Goal: Find specific page/section: Find specific page/section

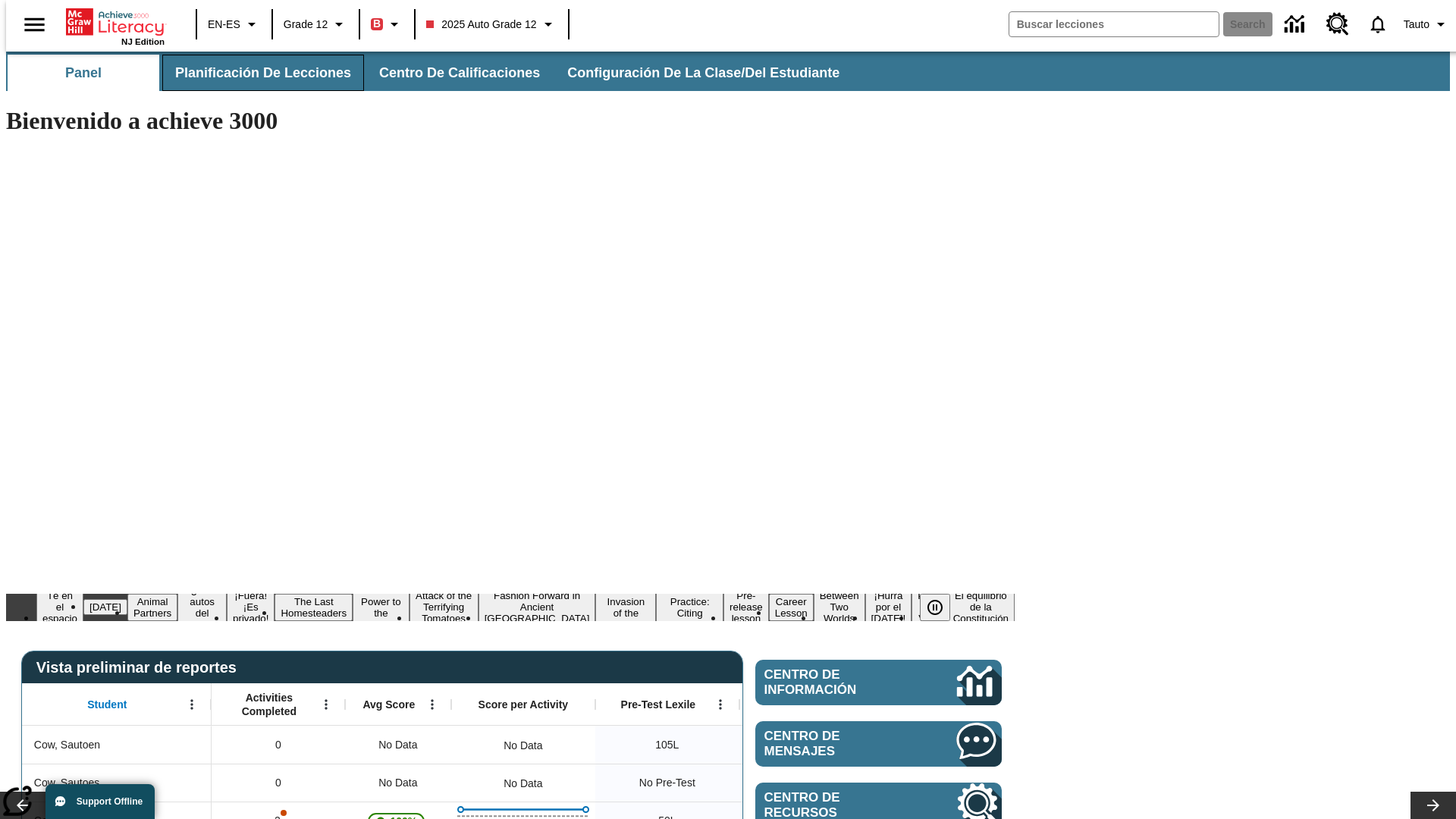
click at [254, 73] on span "Planificación de lecciones" at bounding box center [263, 73] width 176 height 18
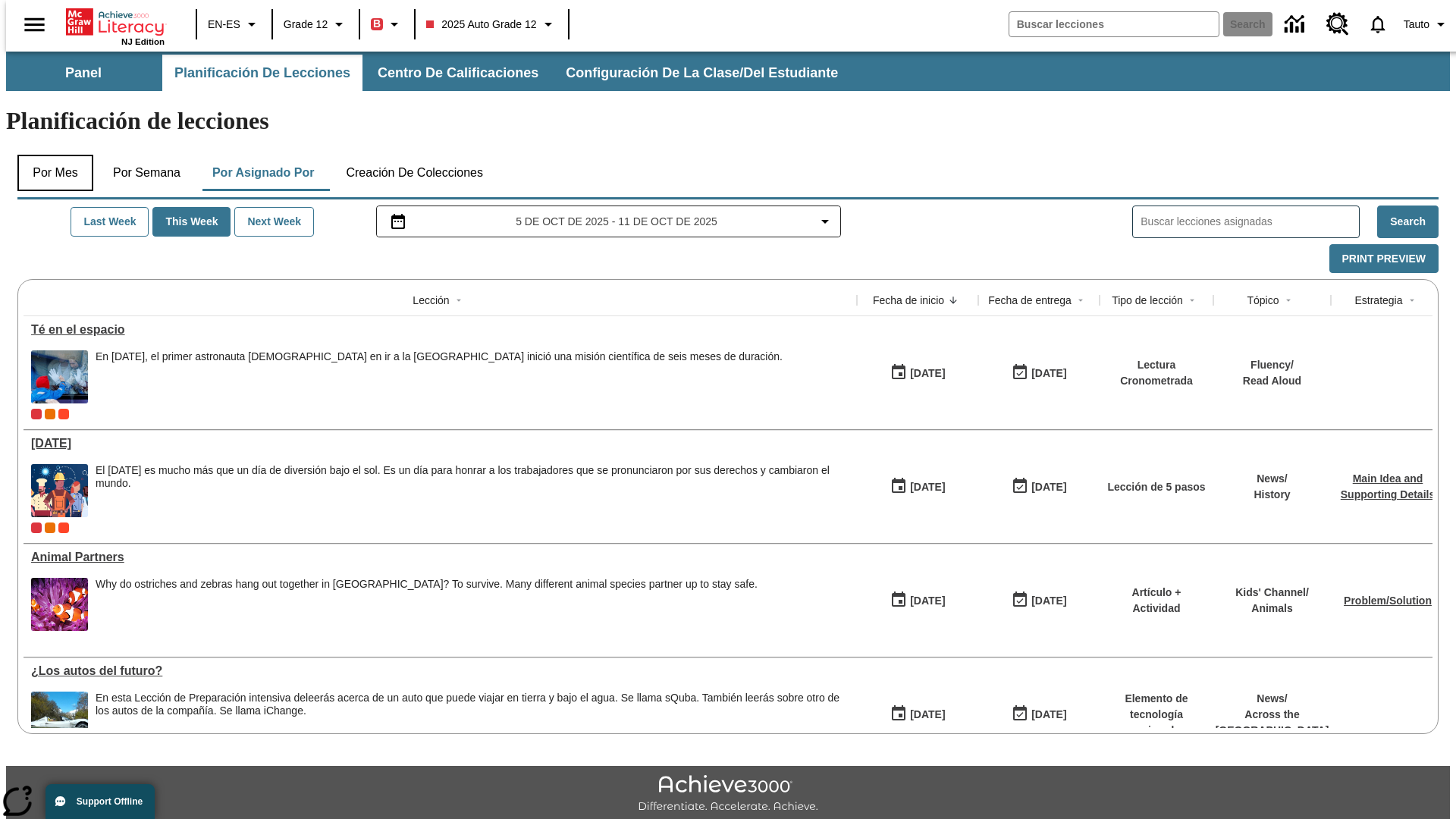
click at [49, 154] on button "Por mes" at bounding box center [55, 173] width 76 height 37
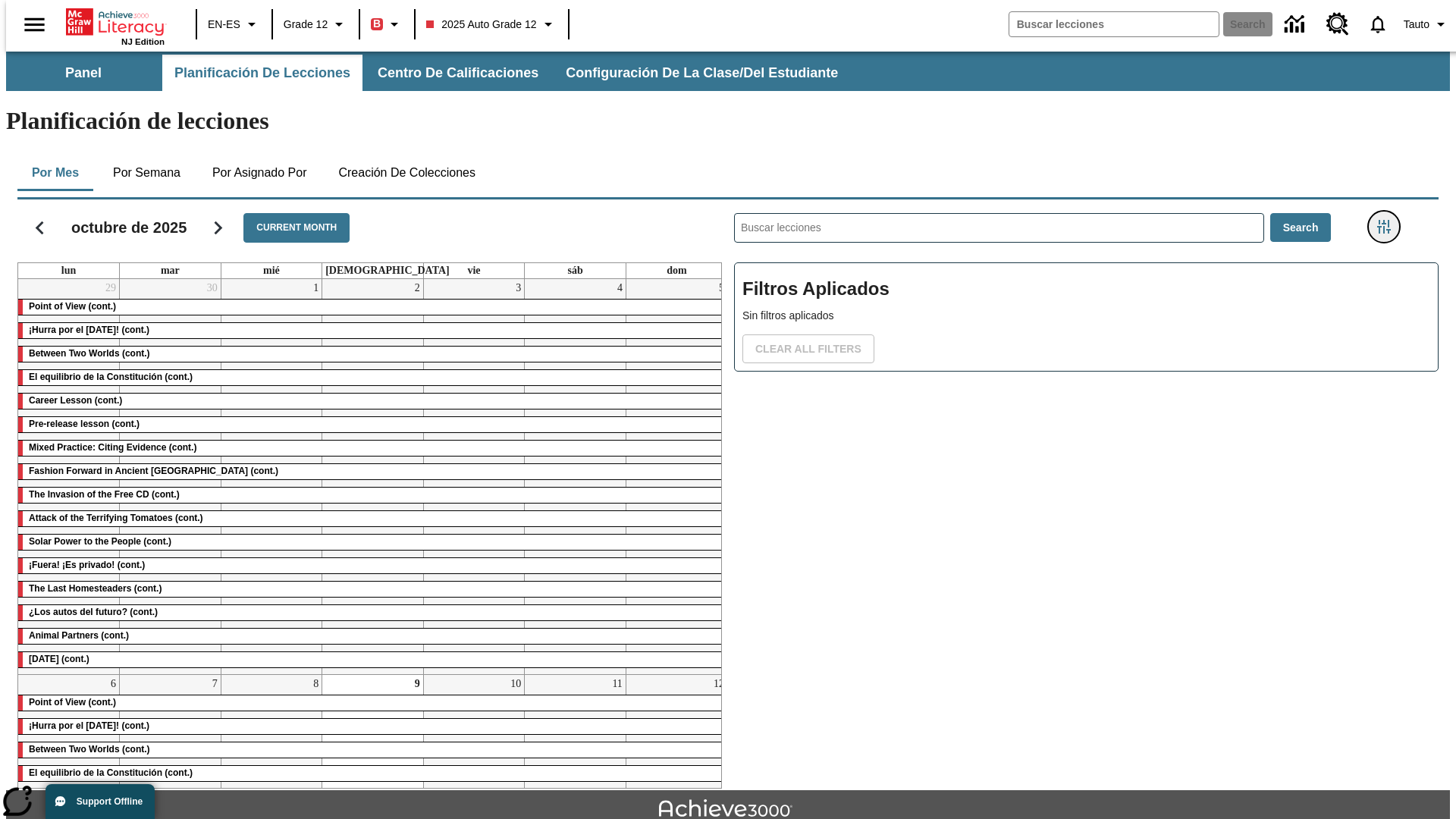
click at [1389, 219] on icon "Menú lateral de filtros" at bounding box center [1384, 226] width 14 height 14
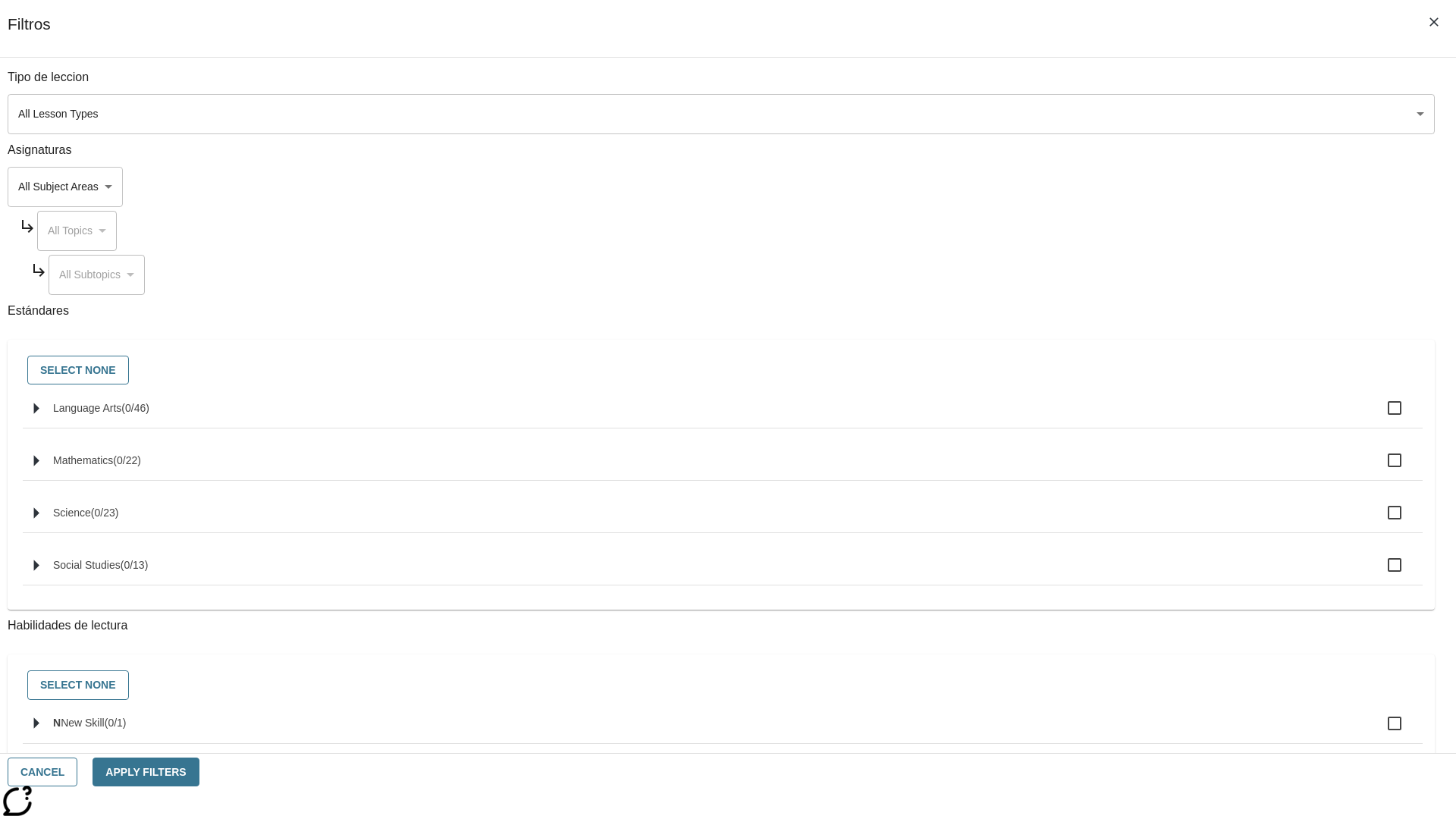
click at [1093, 114] on body "Saltar al contenido principal NJ Edition EN-ES Grade 12 B 2025 Auto Grade 12 Se…" at bounding box center [728, 469] width 1445 height 836
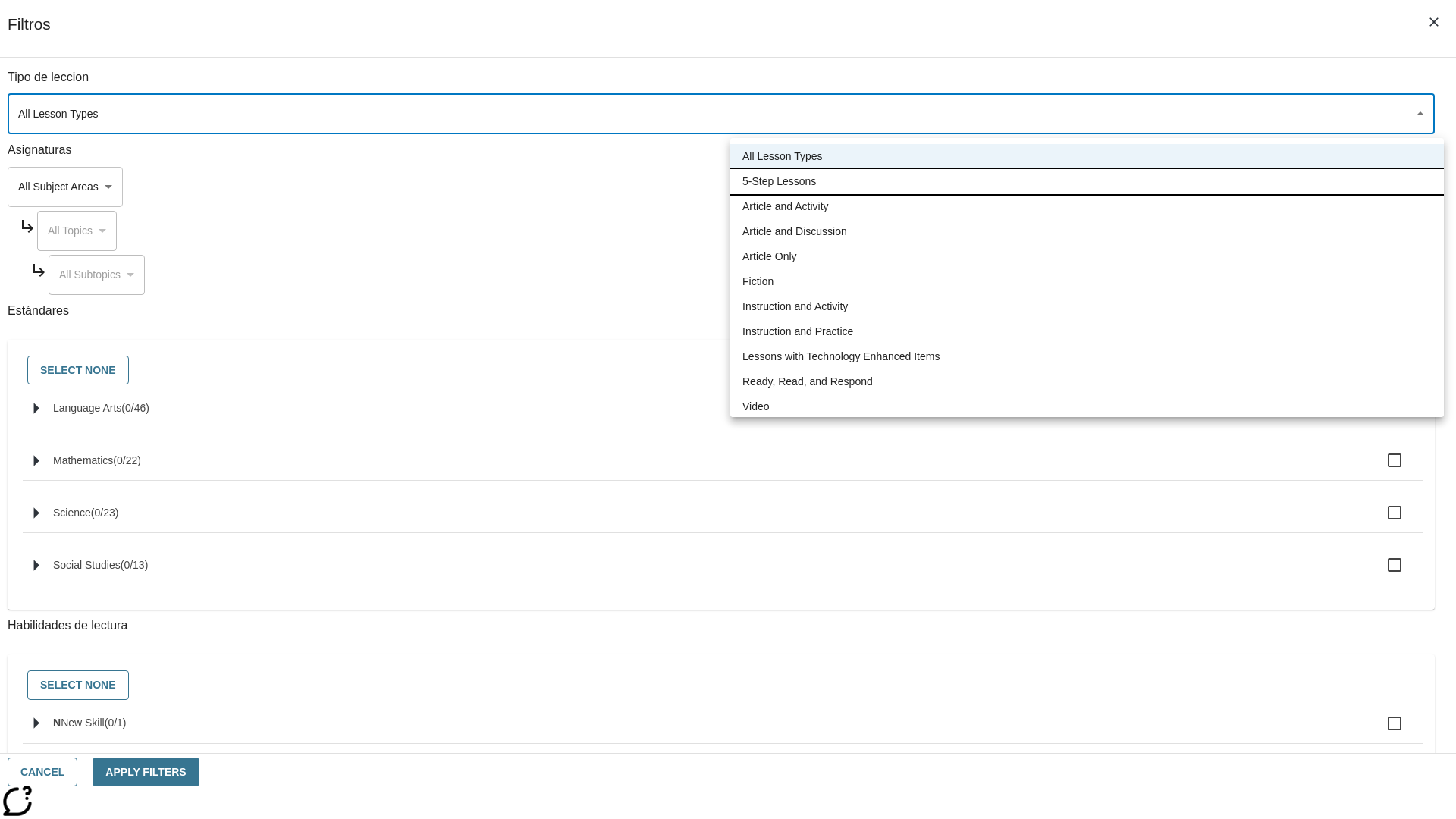
click at [1087, 181] on li "5-Step Lessons" at bounding box center [1087, 181] width 714 height 25
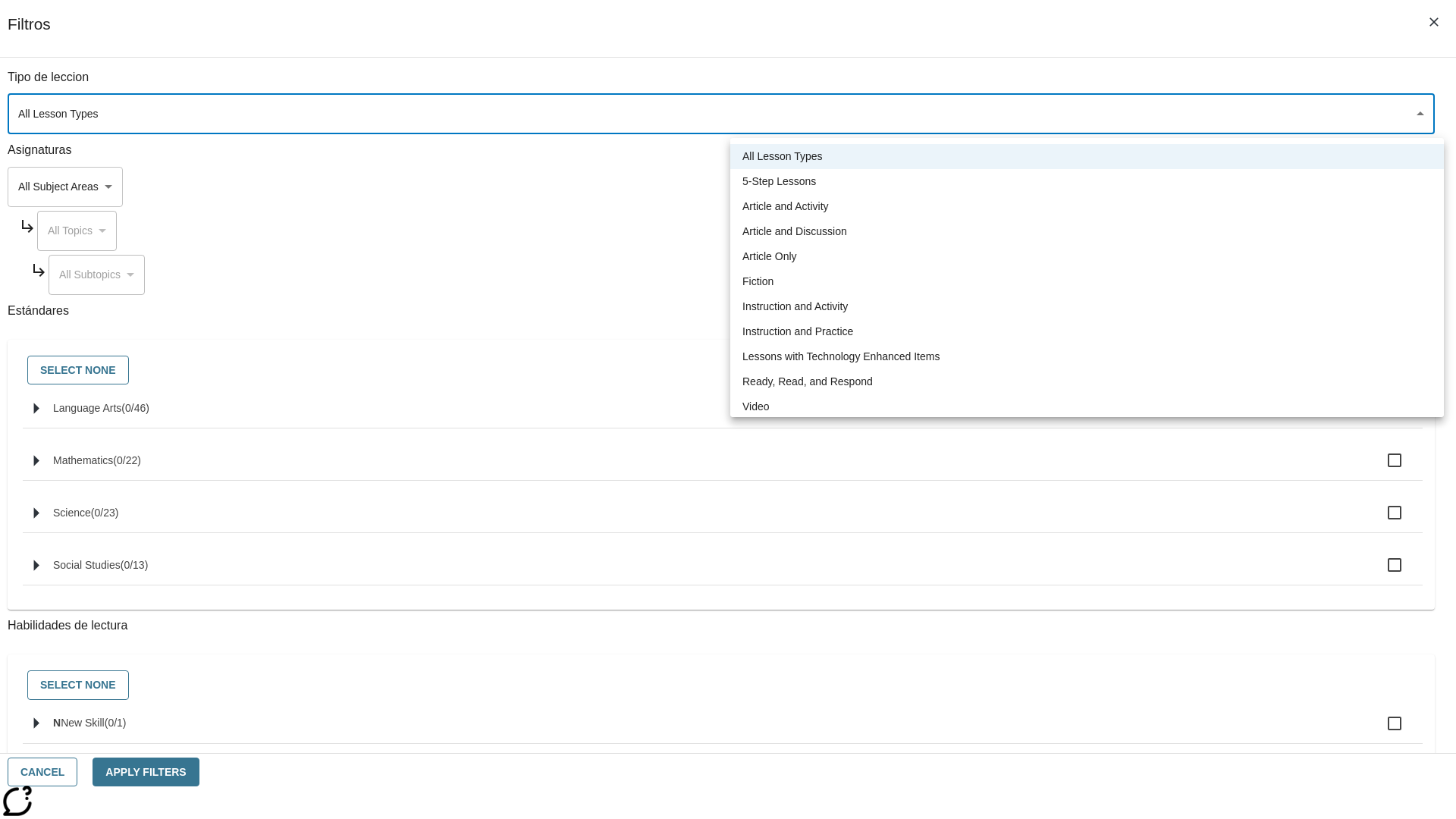
type input "1"
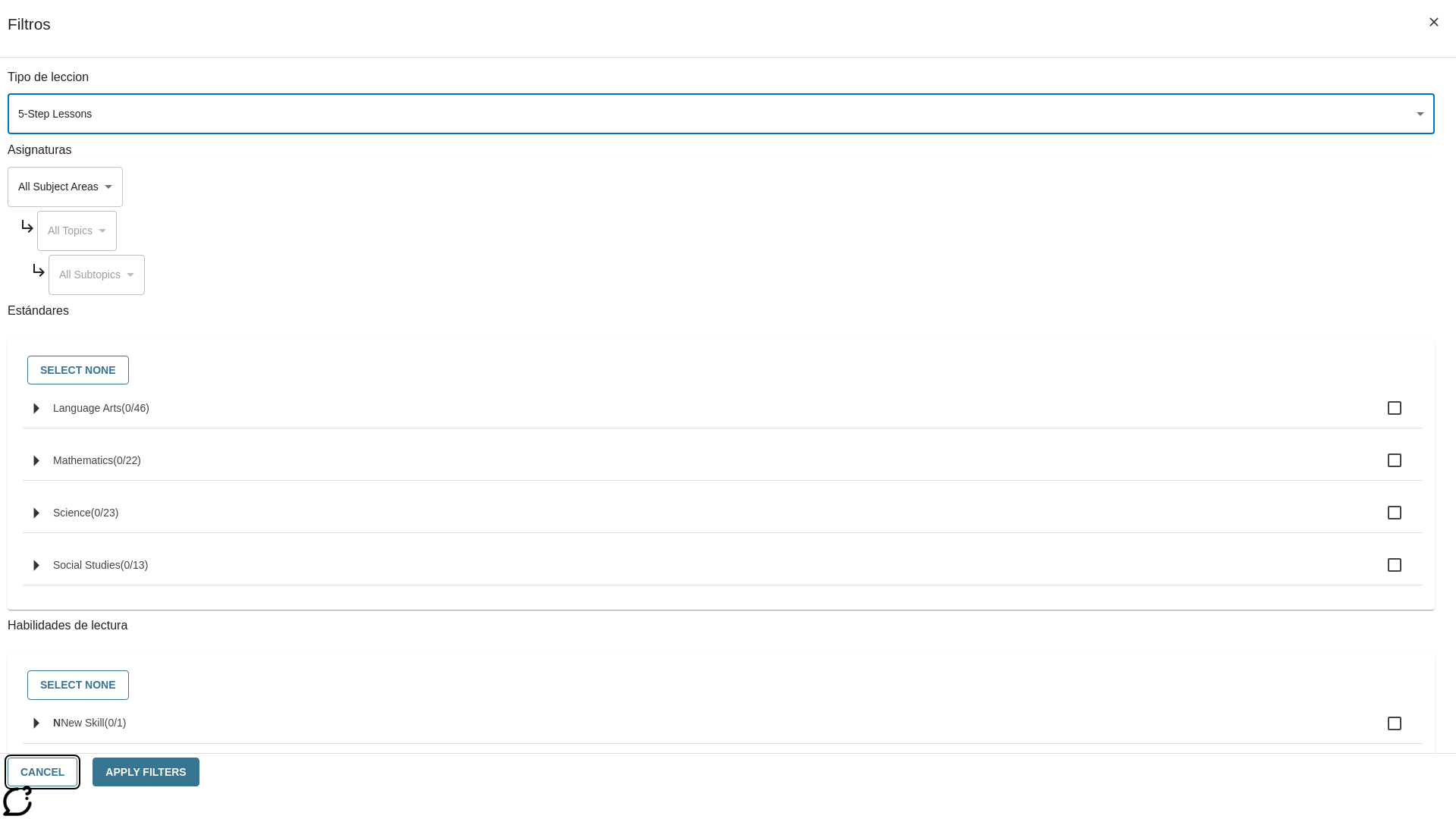
click at [77, 772] on button "Cancel" at bounding box center [42, 772] width 70 height 30
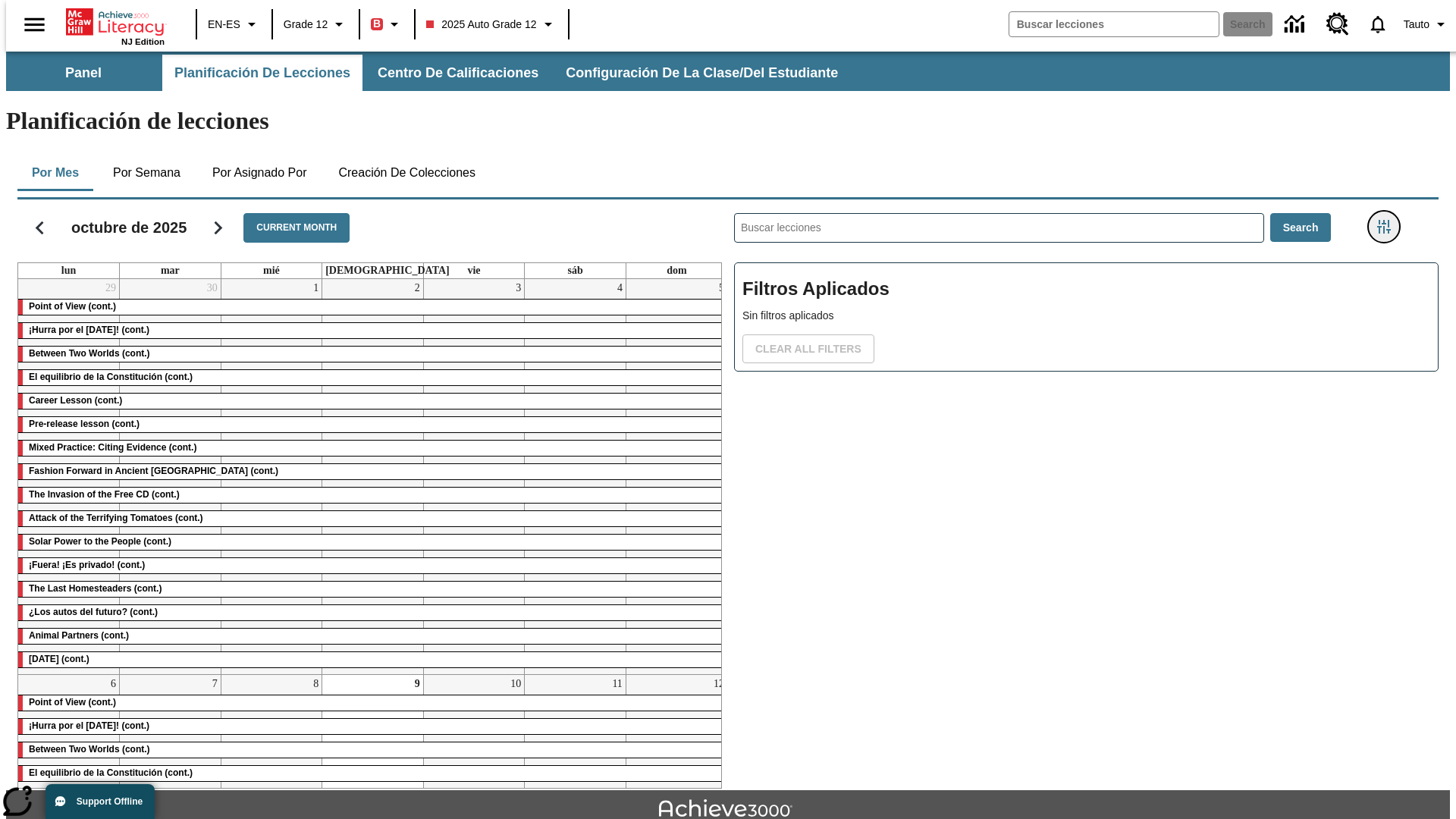
click at [1389, 219] on icon "Menú lateral de filtros" at bounding box center [1384, 226] width 14 height 14
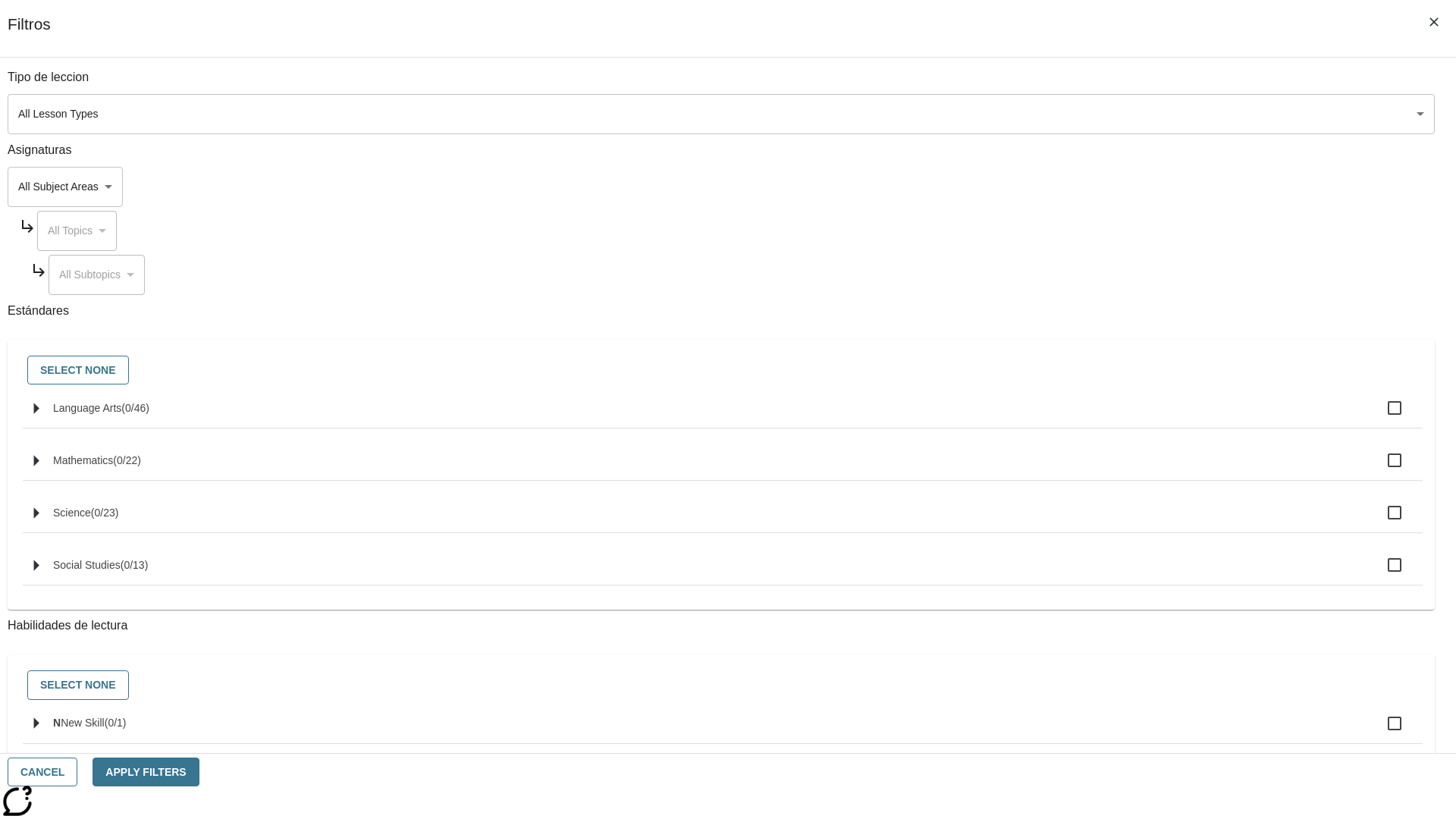
click at [1093, 114] on body "Saltar al contenido principal NJ Edition EN-ES Grade 12 B 2025 Auto Grade 12 Se…" at bounding box center [728, 469] width 1445 height 836
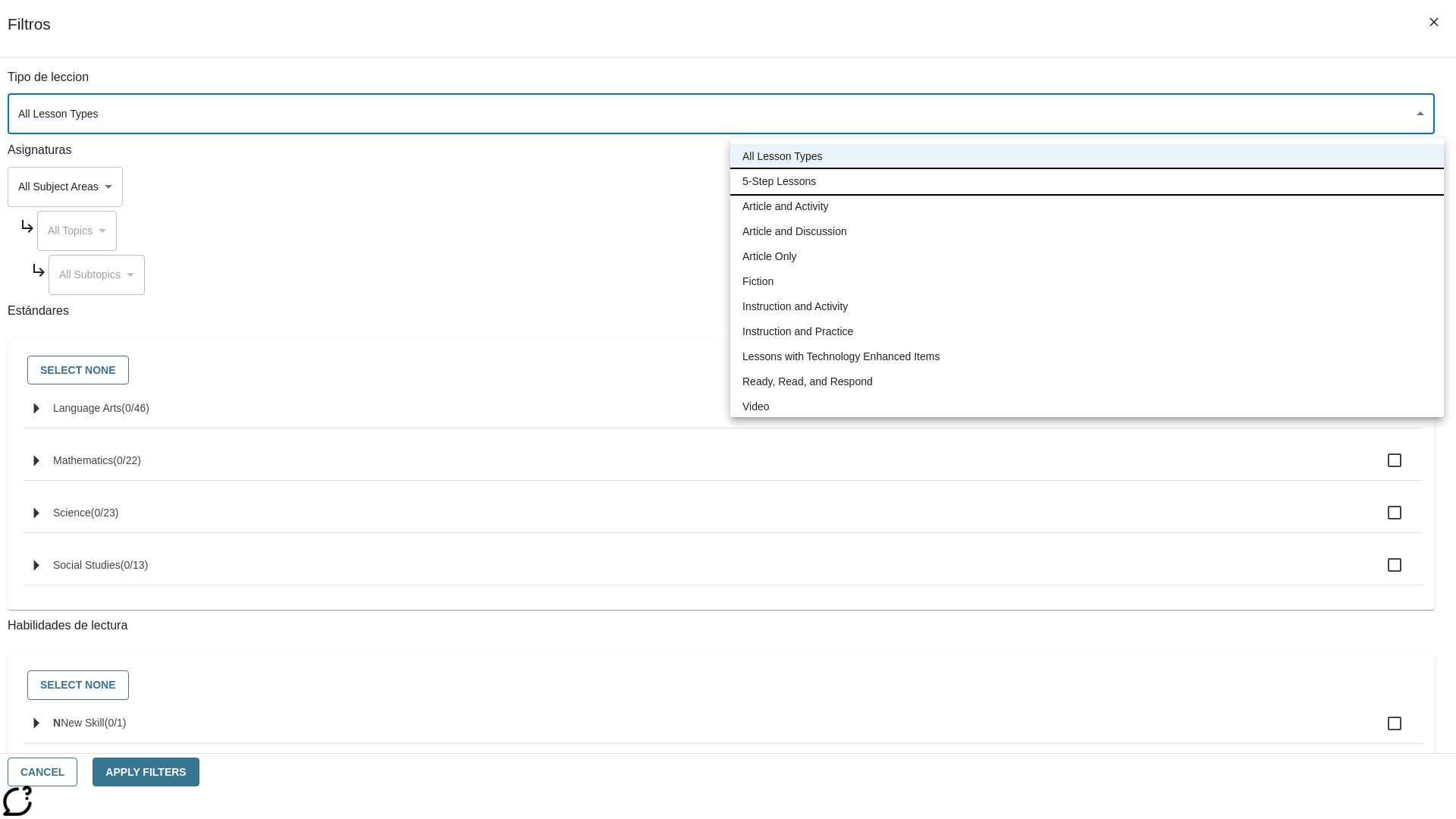
click at [1087, 181] on li "5-Step Lessons" at bounding box center [1087, 181] width 714 height 25
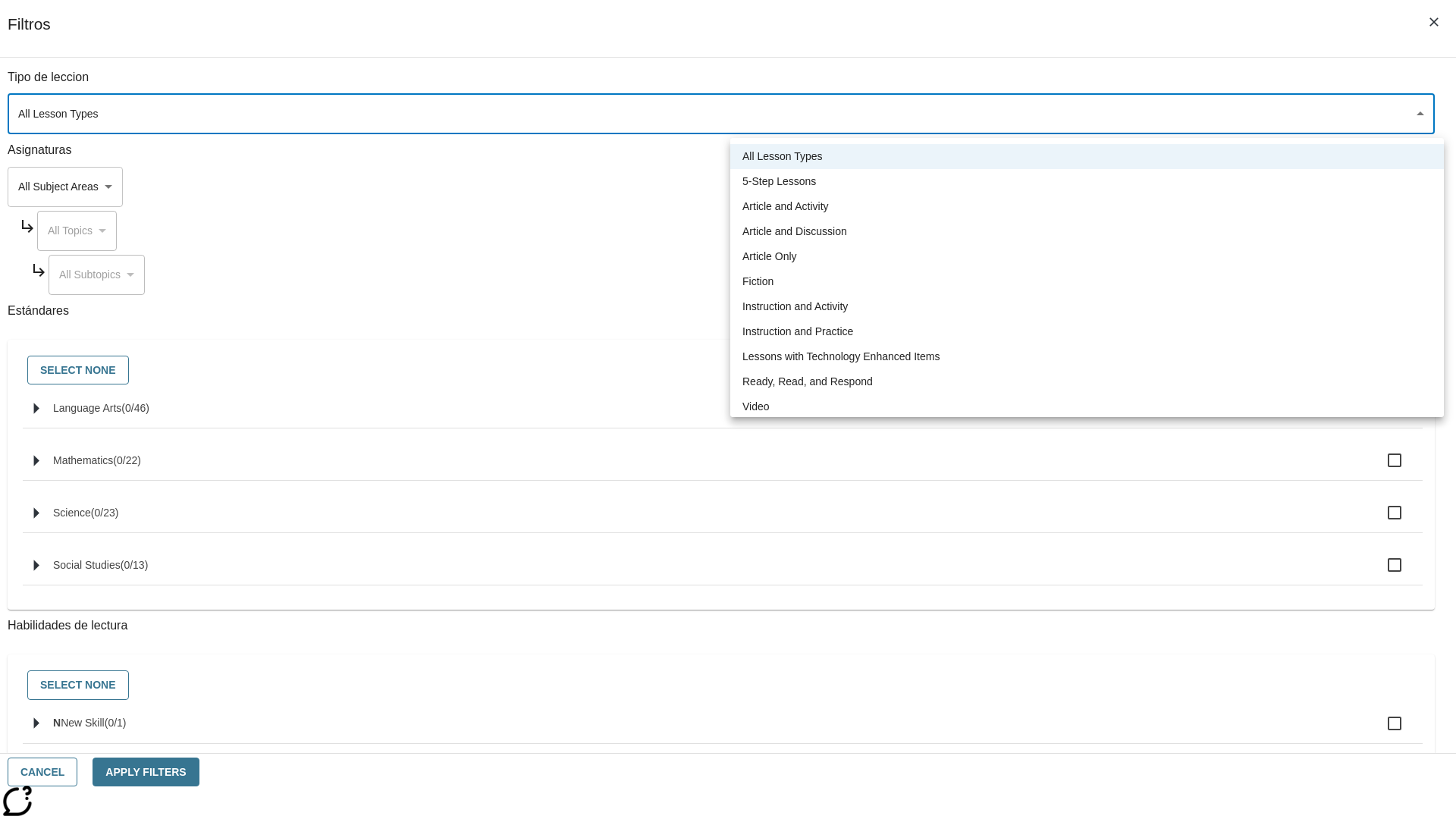
type input "1"
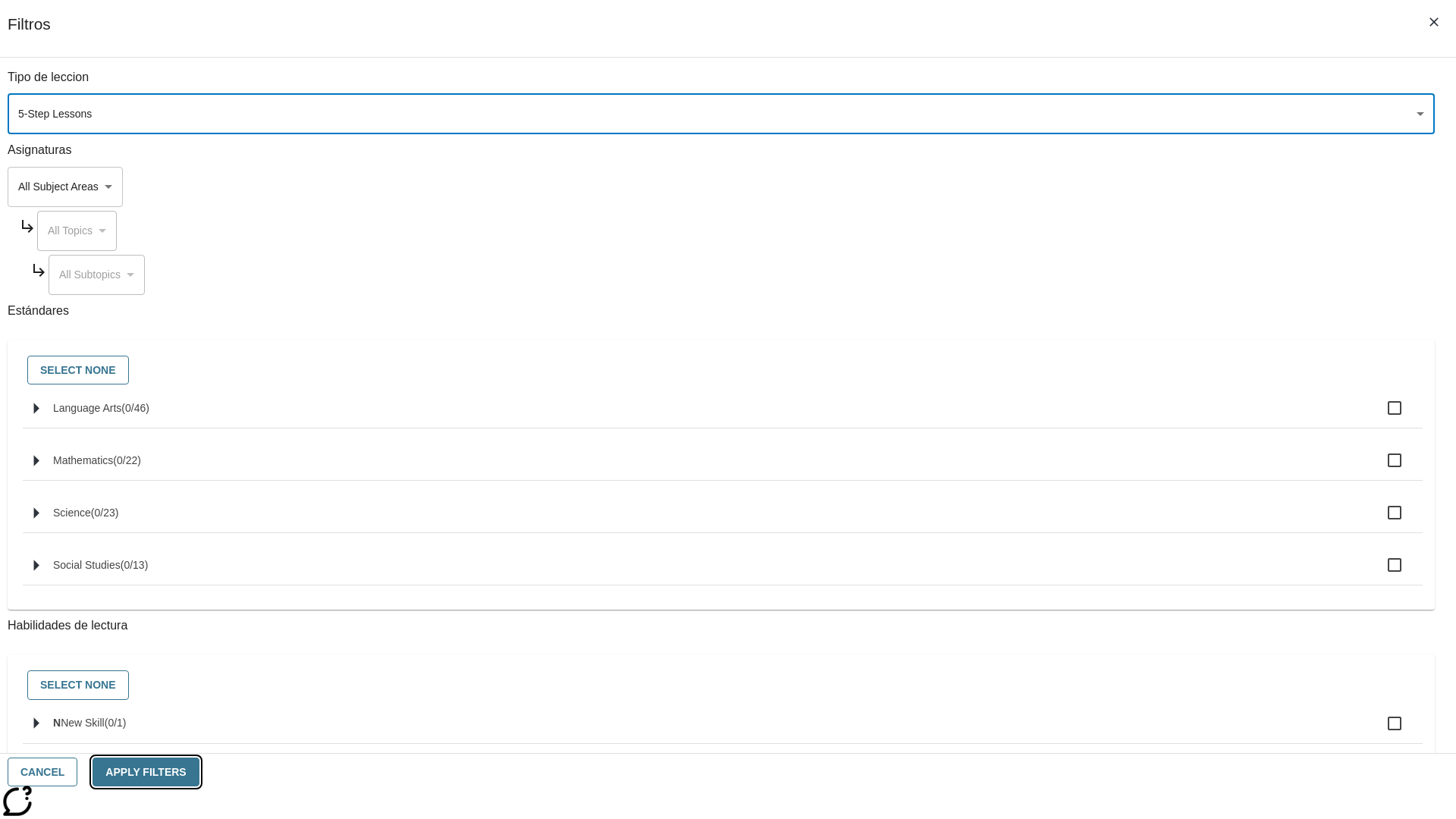
click at [199, 772] on button "Apply Filters" at bounding box center [145, 772] width 106 height 30
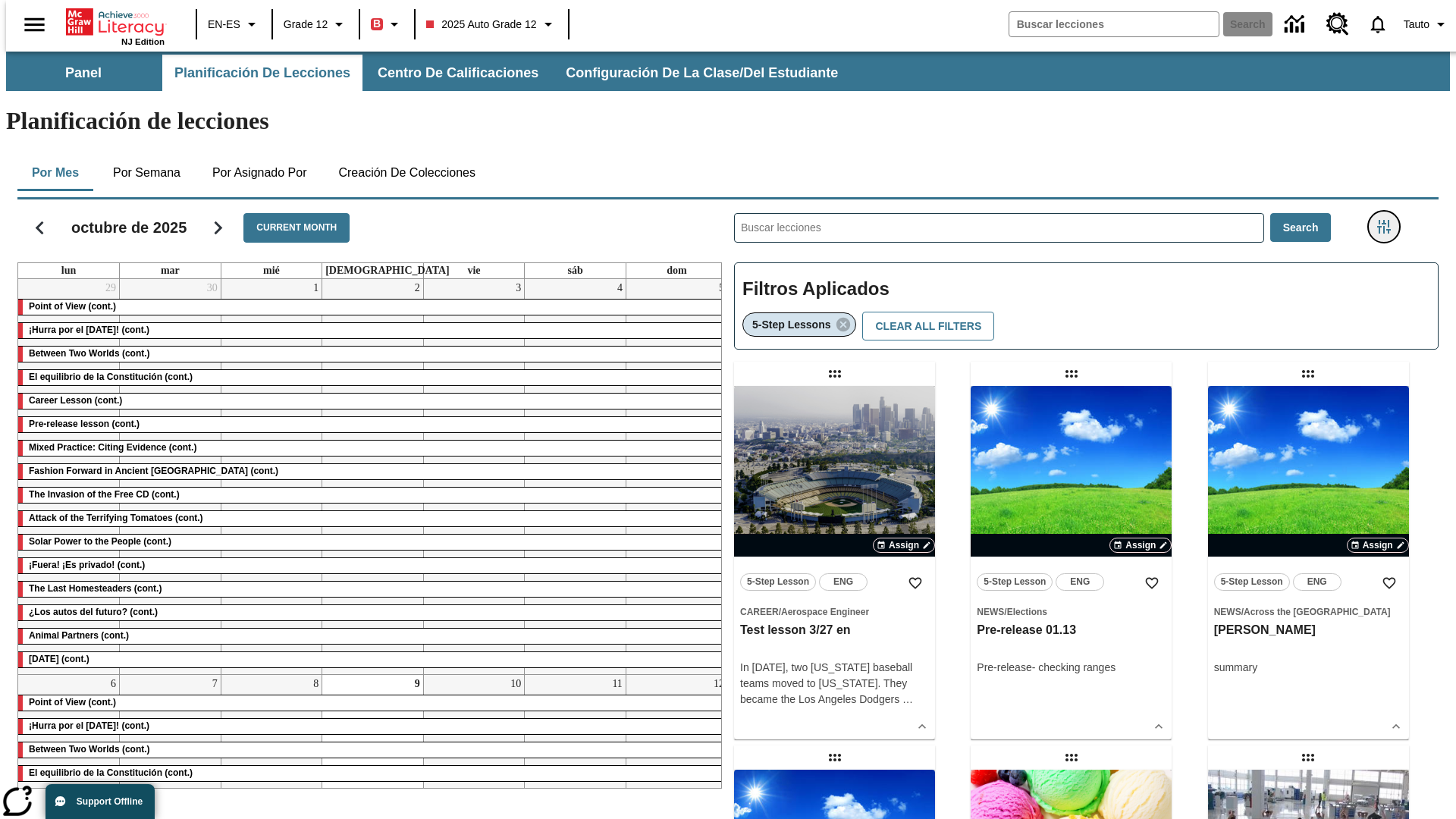
click at [1389, 219] on icon "Menú lateral de filtros" at bounding box center [1384, 226] width 14 height 14
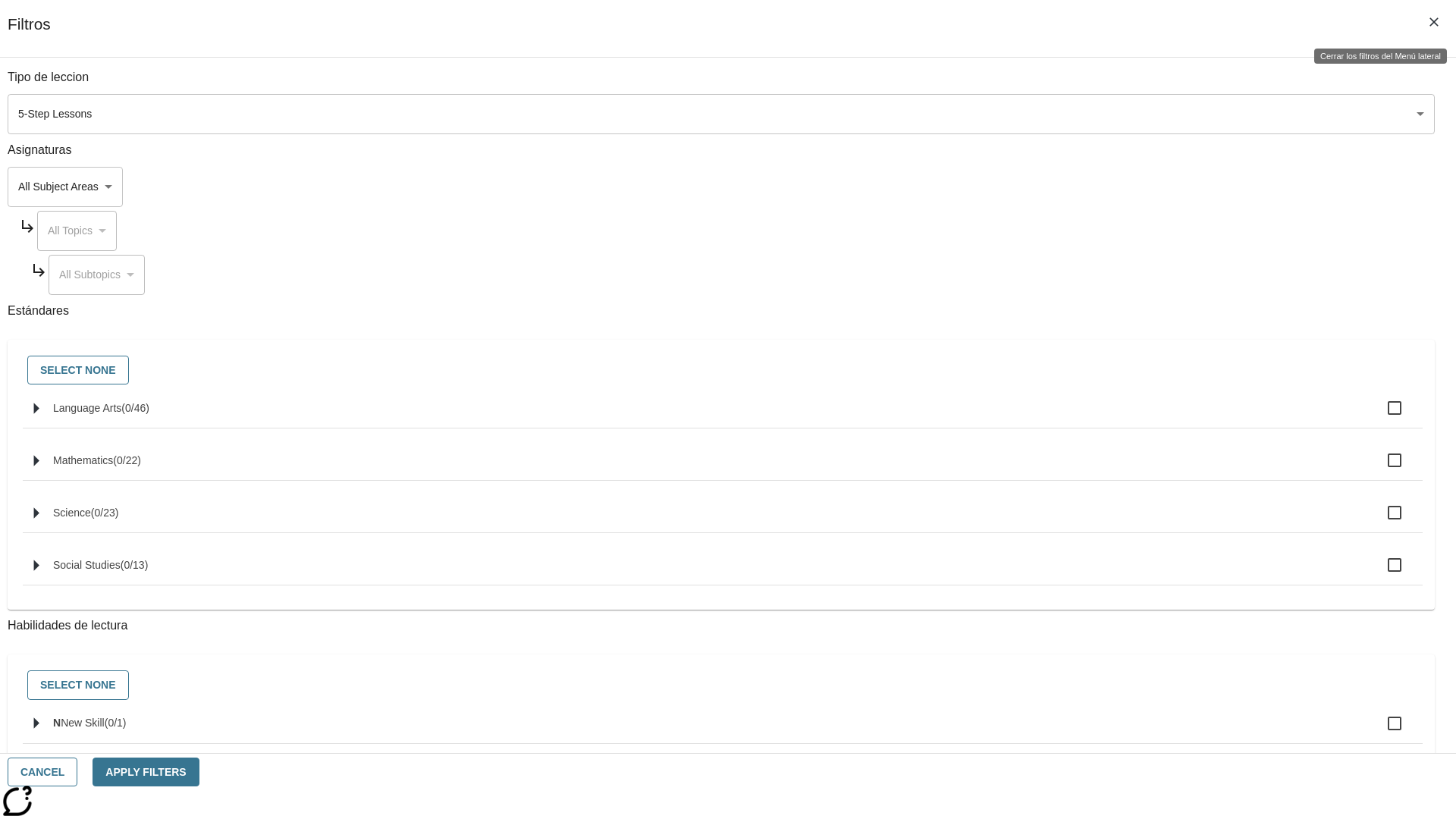
click at [1435, 22] on icon "Cerrar los filtros del Menú lateral" at bounding box center [1435, 22] width 9 height 9
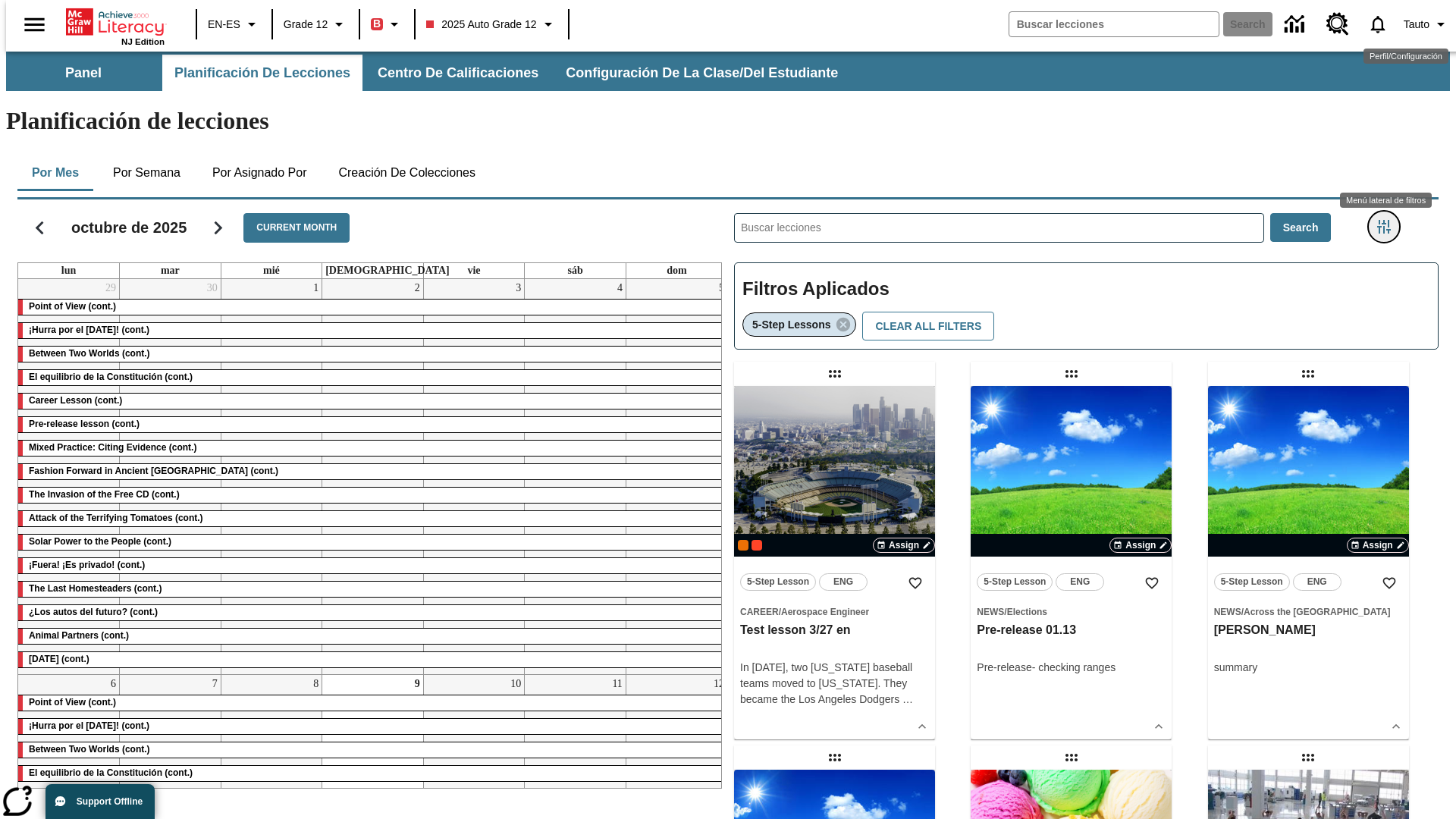
click at [1389, 219] on icon "Menú lateral de filtros" at bounding box center [1384, 226] width 14 height 14
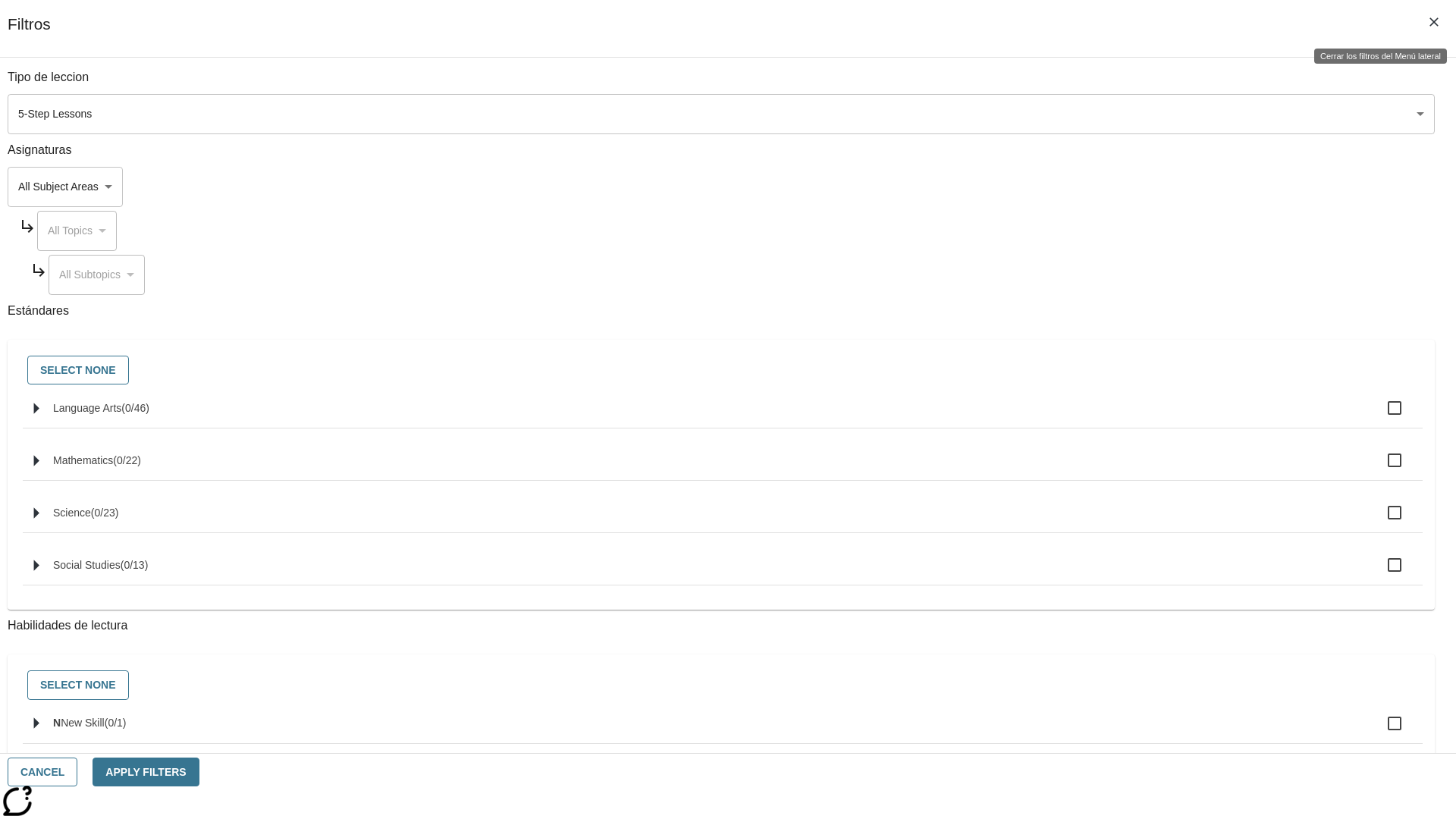
click at [1435, 22] on icon "Cerrar los filtros del Menú lateral" at bounding box center [1435, 22] width 9 height 9
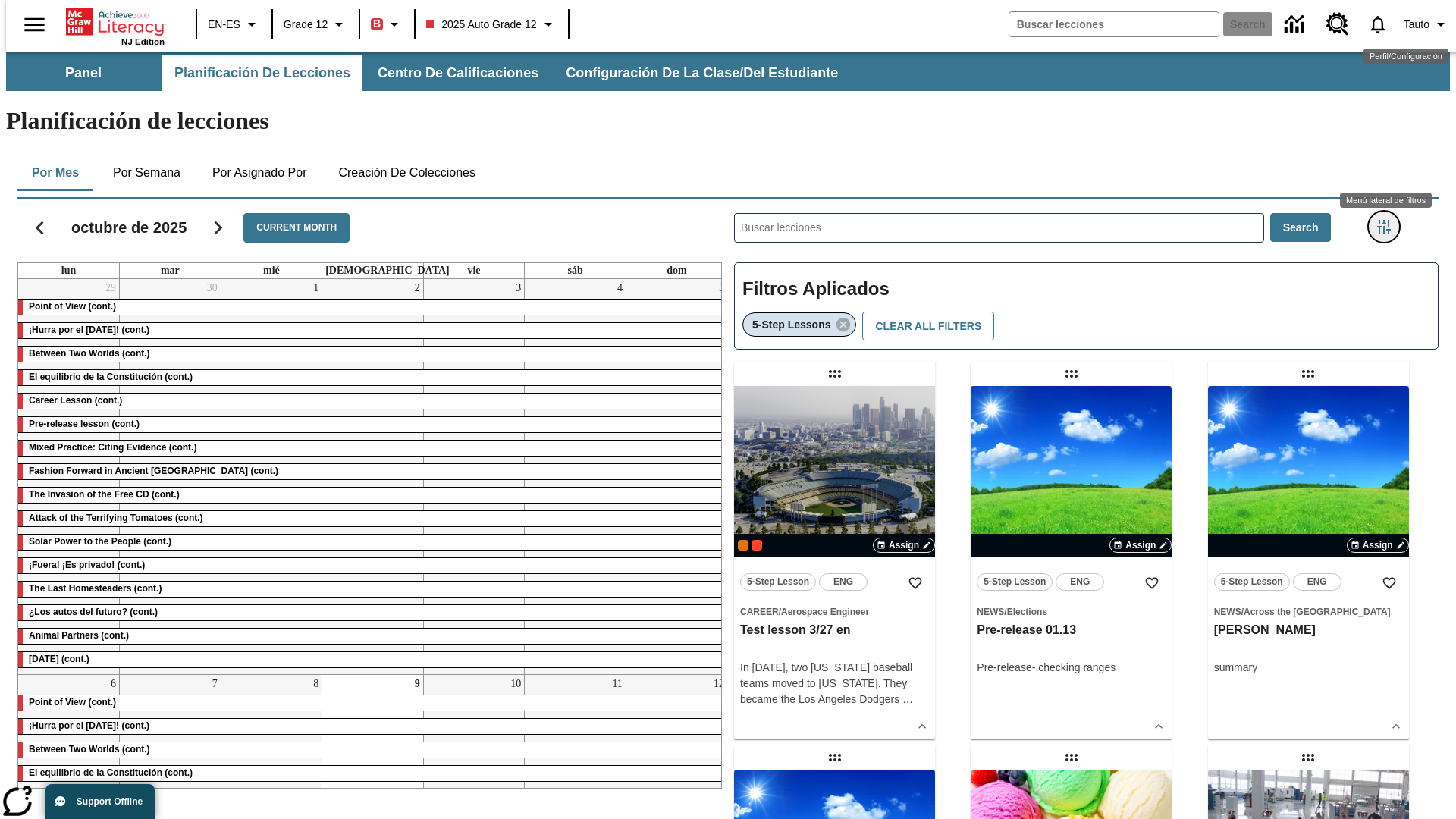
click at [1389, 219] on icon "Menú lateral de filtros" at bounding box center [1384, 226] width 14 height 14
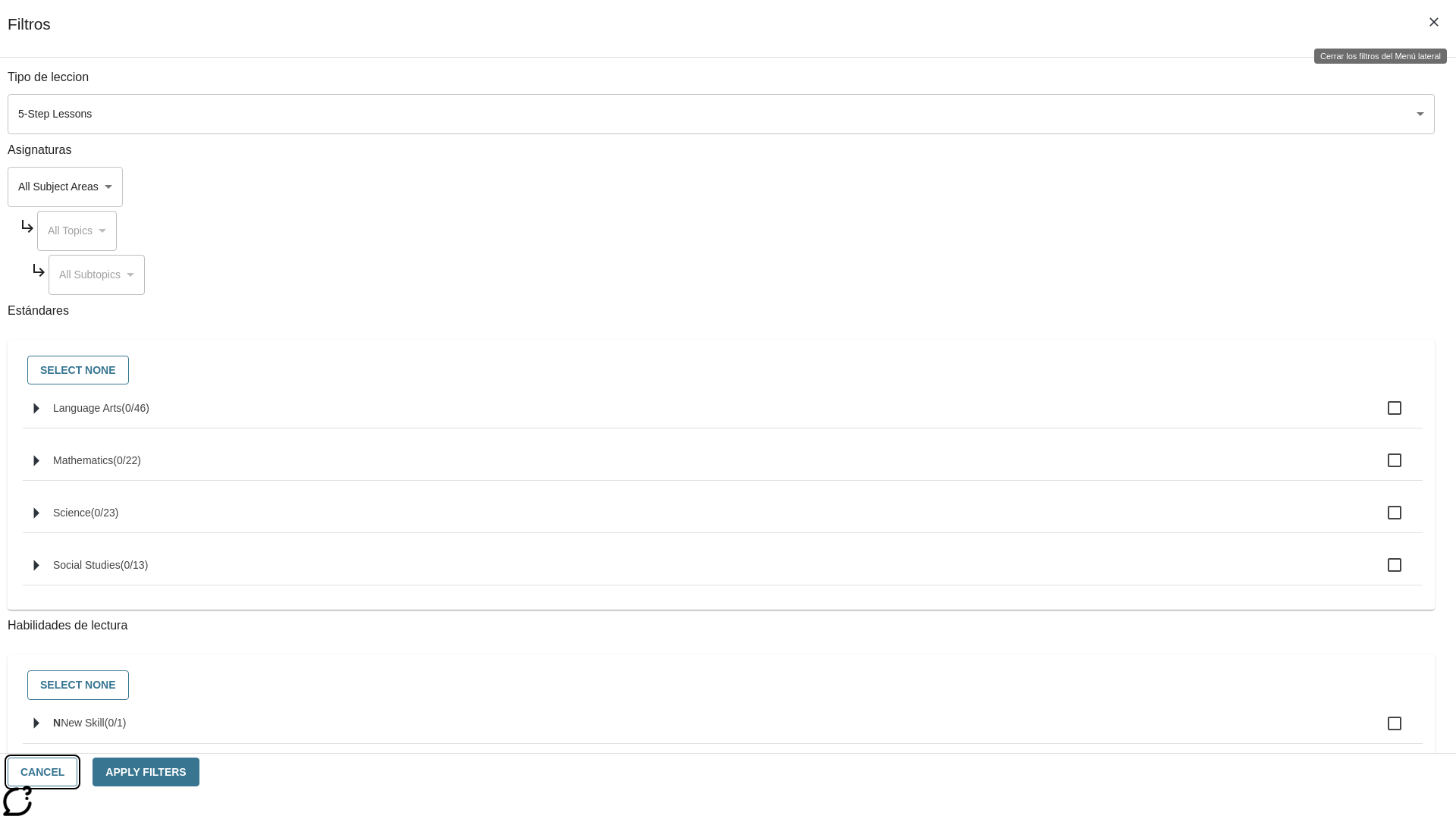
click at [77, 772] on button "Cancel" at bounding box center [42, 772] width 70 height 30
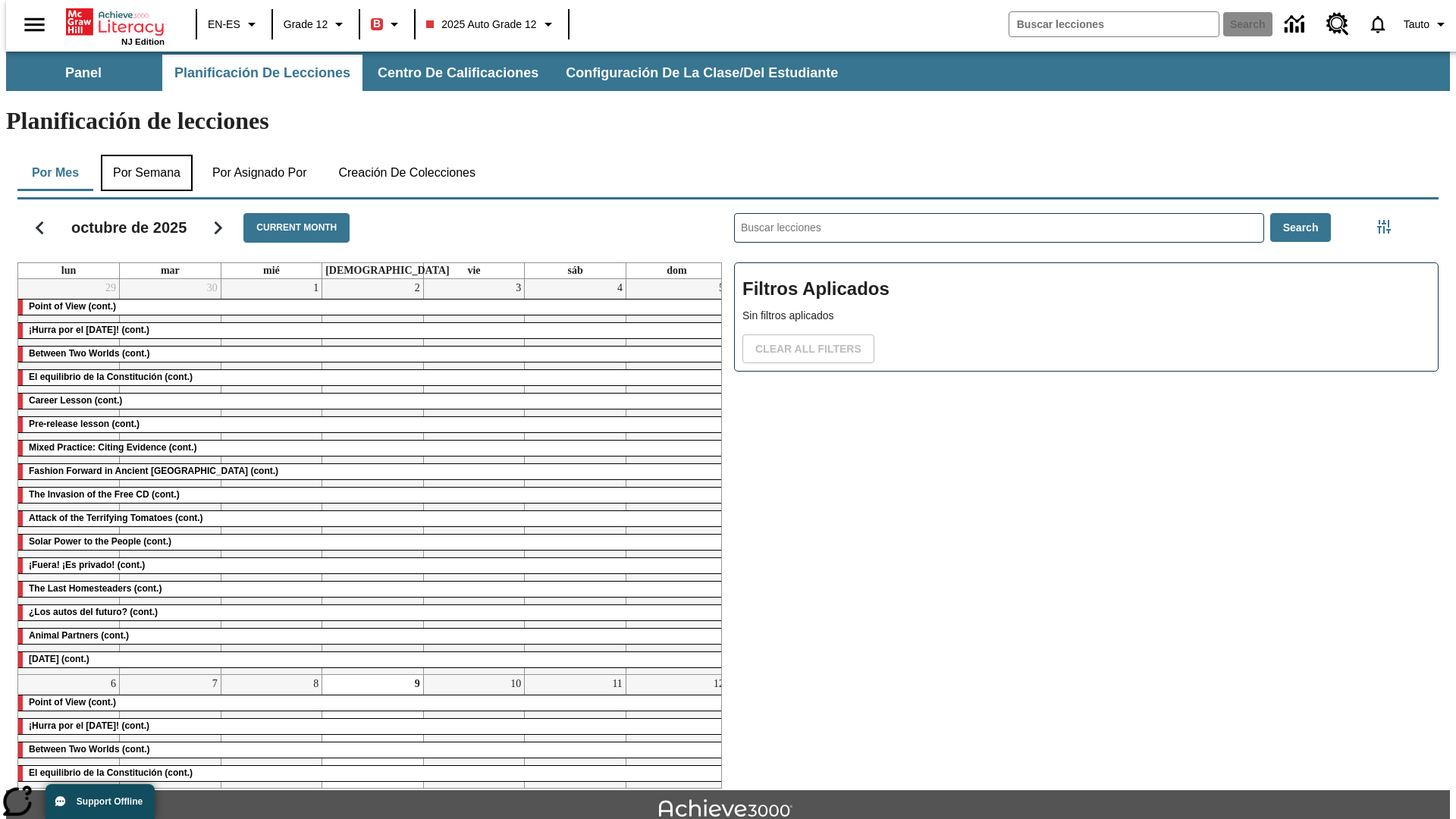
click at [142, 154] on button "Por semana" at bounding box center [147, 173] width 92 height 37
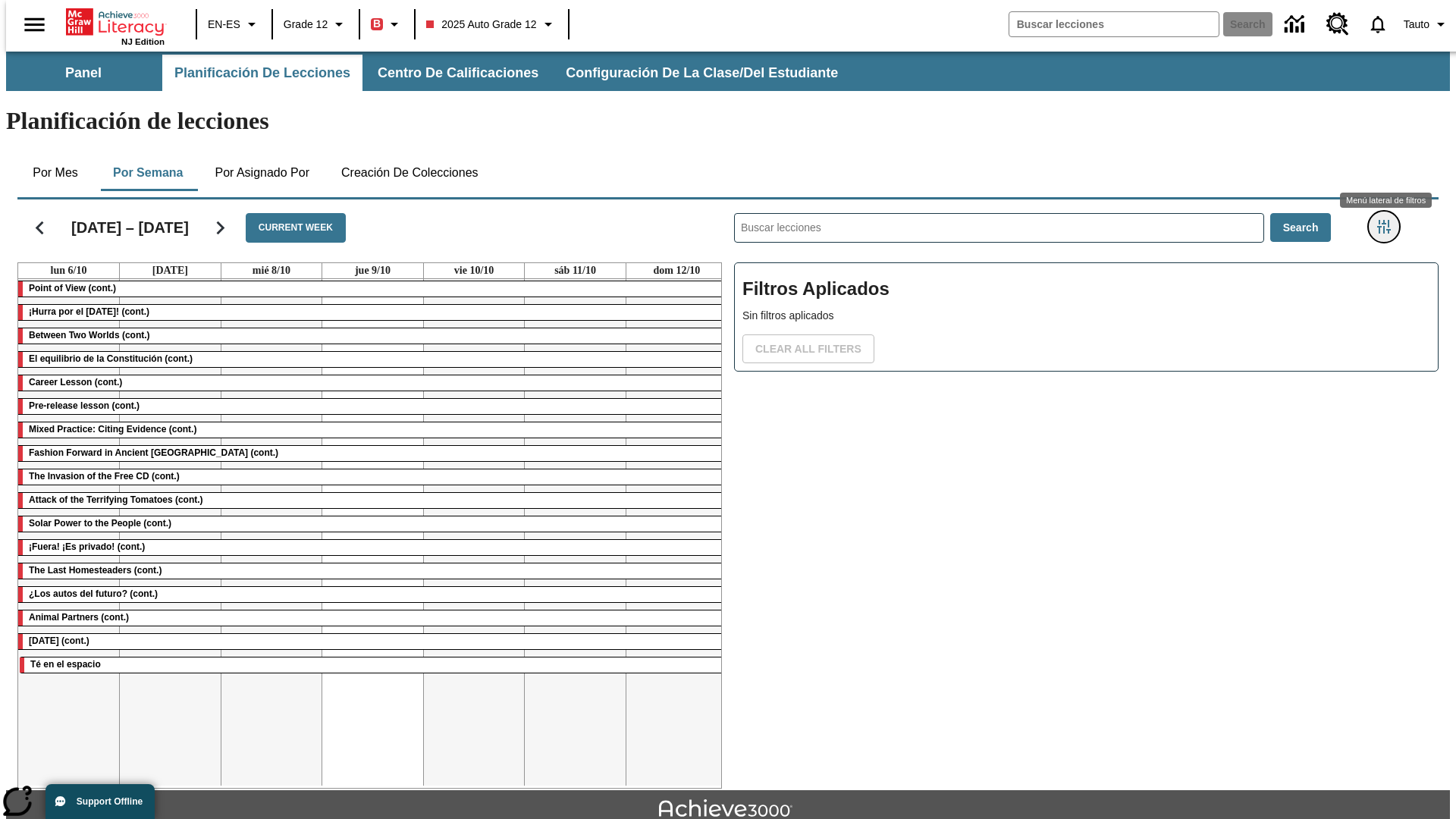
click at [1389, 219] on icon "Menú lateral de filtros" at bounding box center [1384, 226] width 14 height 14
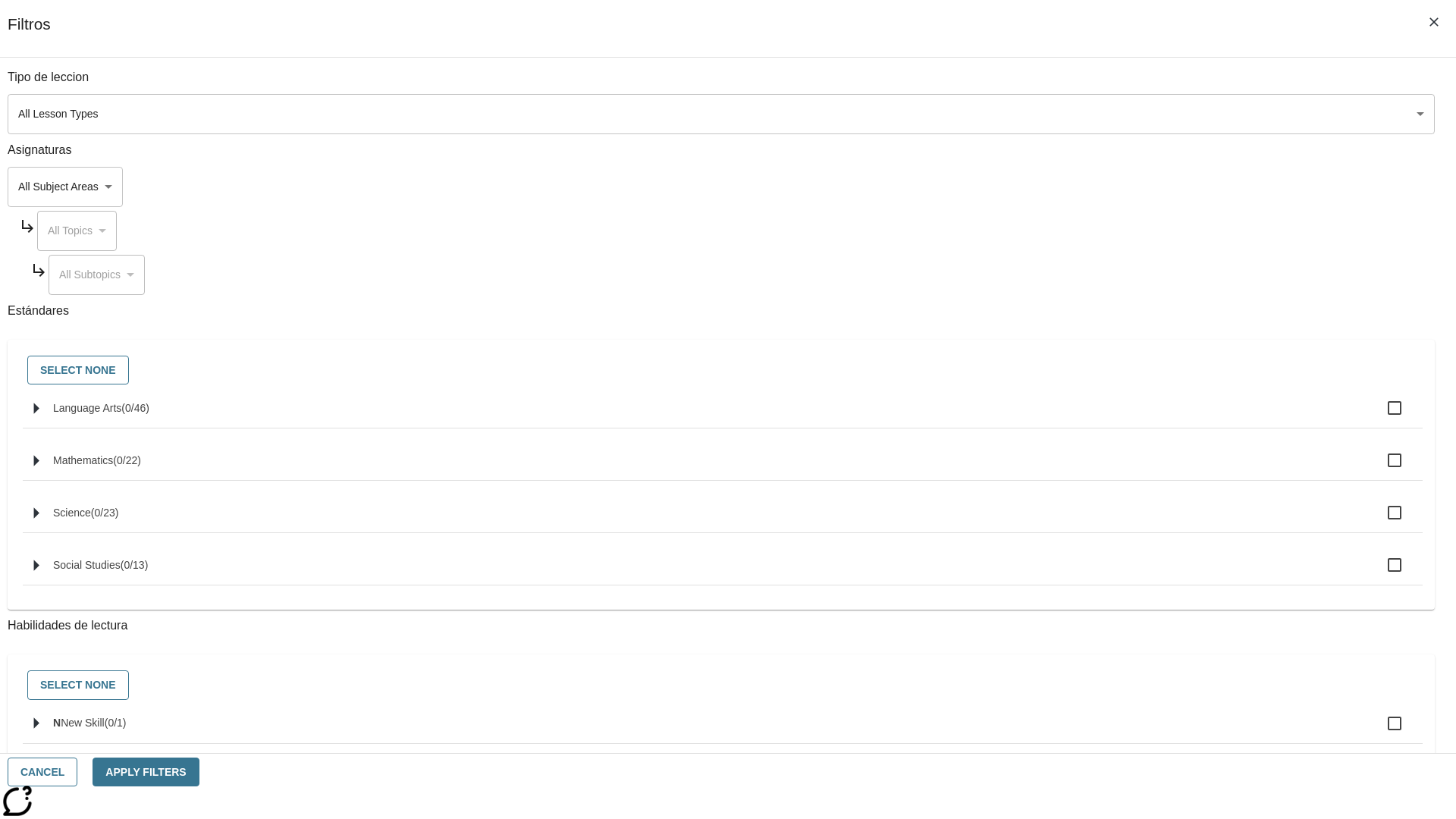
click at [1093, 114] on body "Saltar al contenido principal NJ Edition EN-ES Grade 12 B 2025 Auto Grade 12 Se…" at bounding box center [728, 469] width 1445 height 836
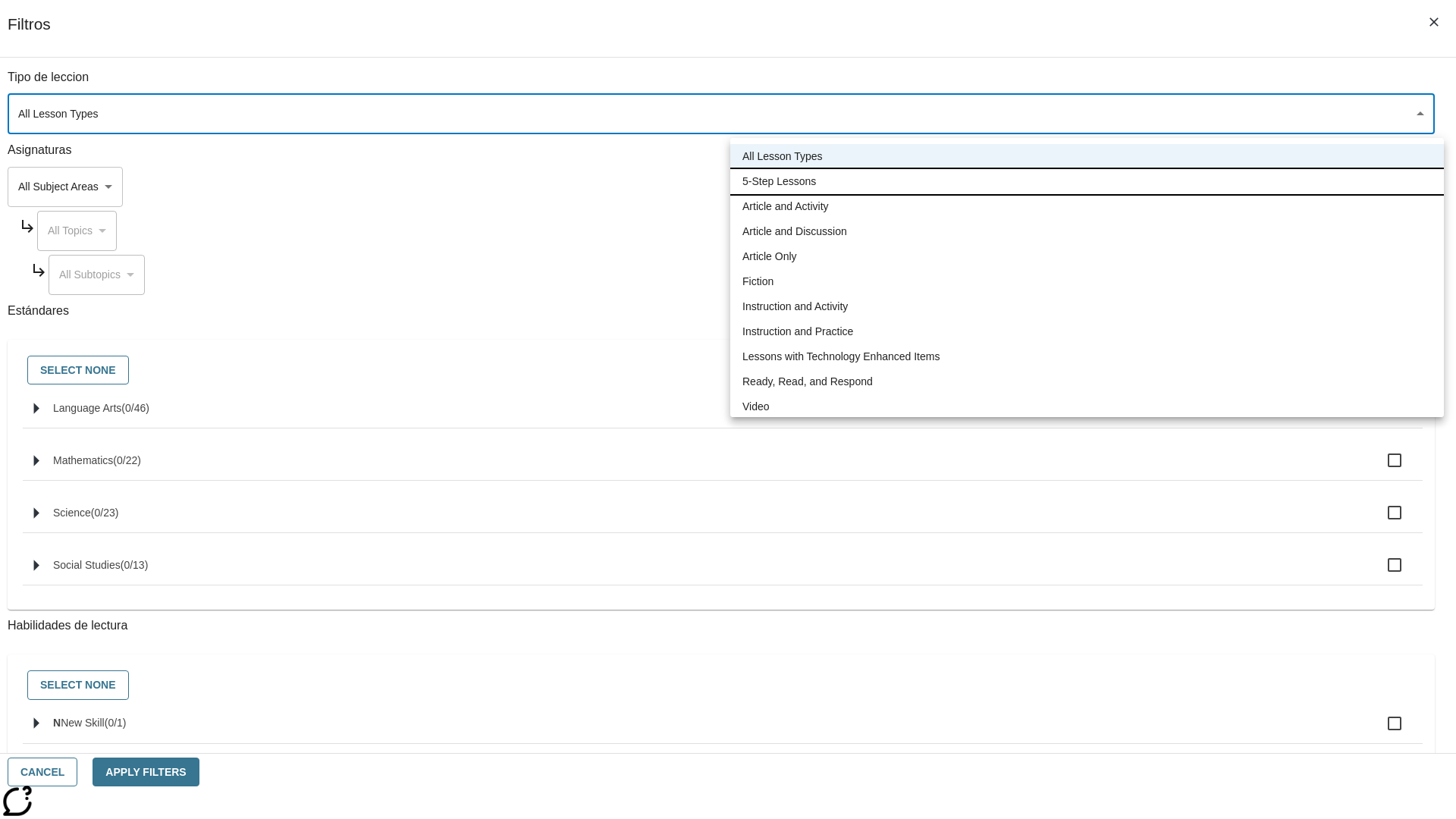
click at [1087, 181] on li "5-Step Lessons" at bounding box center [1087, 181] width 714 height 25
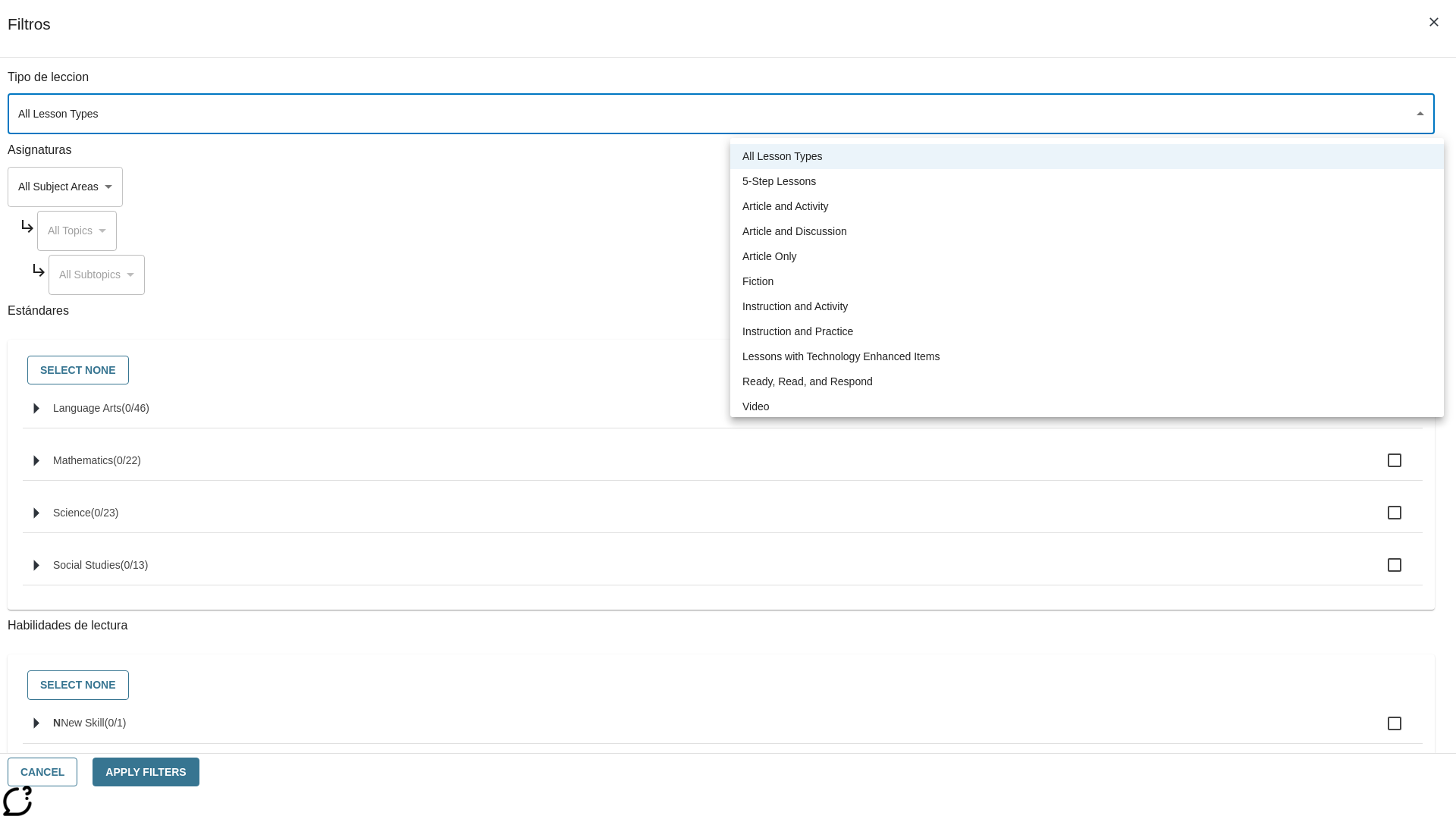
type input "1"
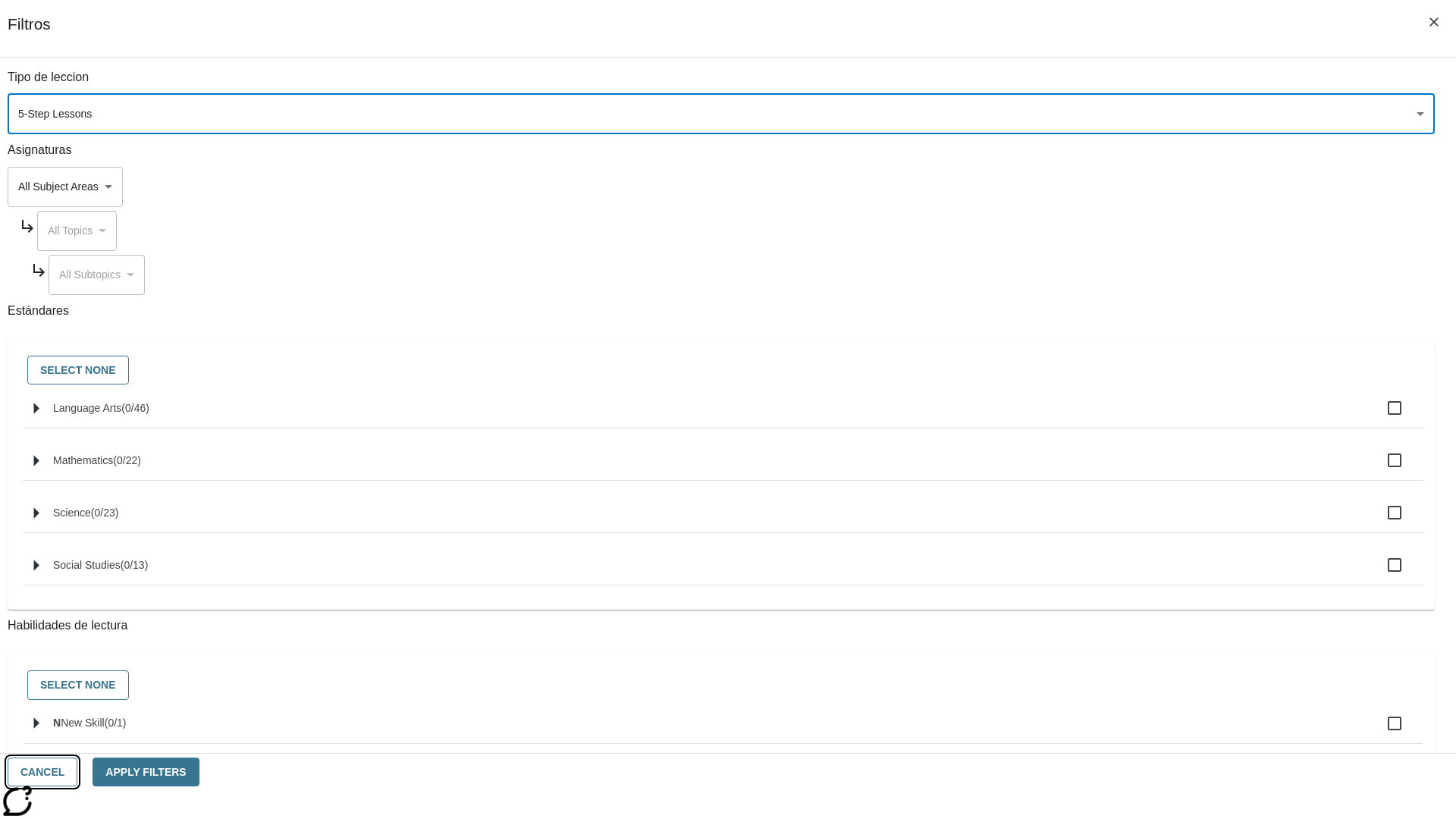
click at [77, 772] on button "Cancel" at bounding box center [42, 772] width 70 height 30
click at [1389, 219] on icon "Menú lateral de filtros" at bounding box center [1384, 226] width 14 height 14
